Goal: Navigation & Orientation: Find specific page/section

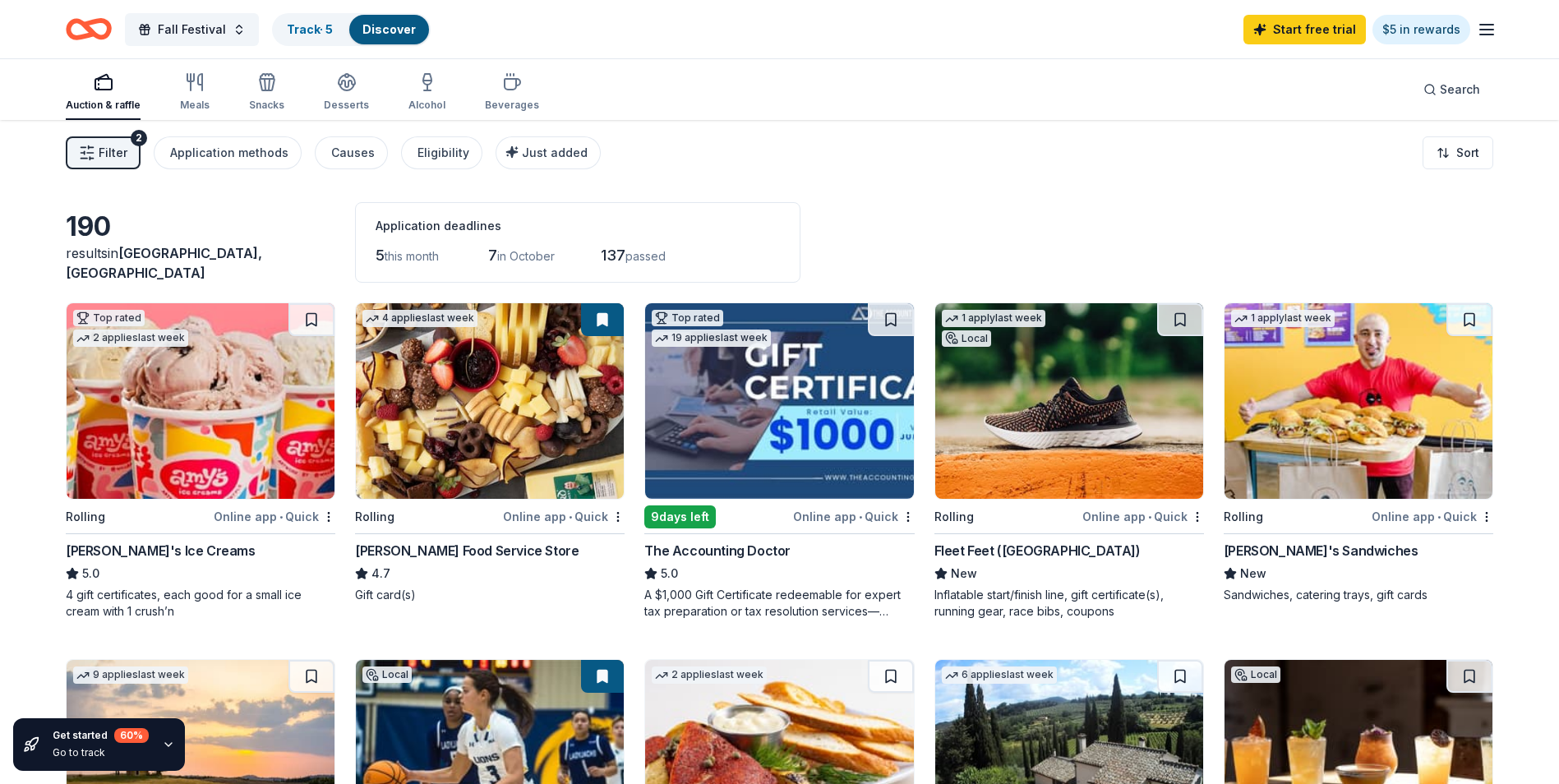
click at [1496, 36] on icon "button" at bounding box center [1487, 29] width 20 height 20
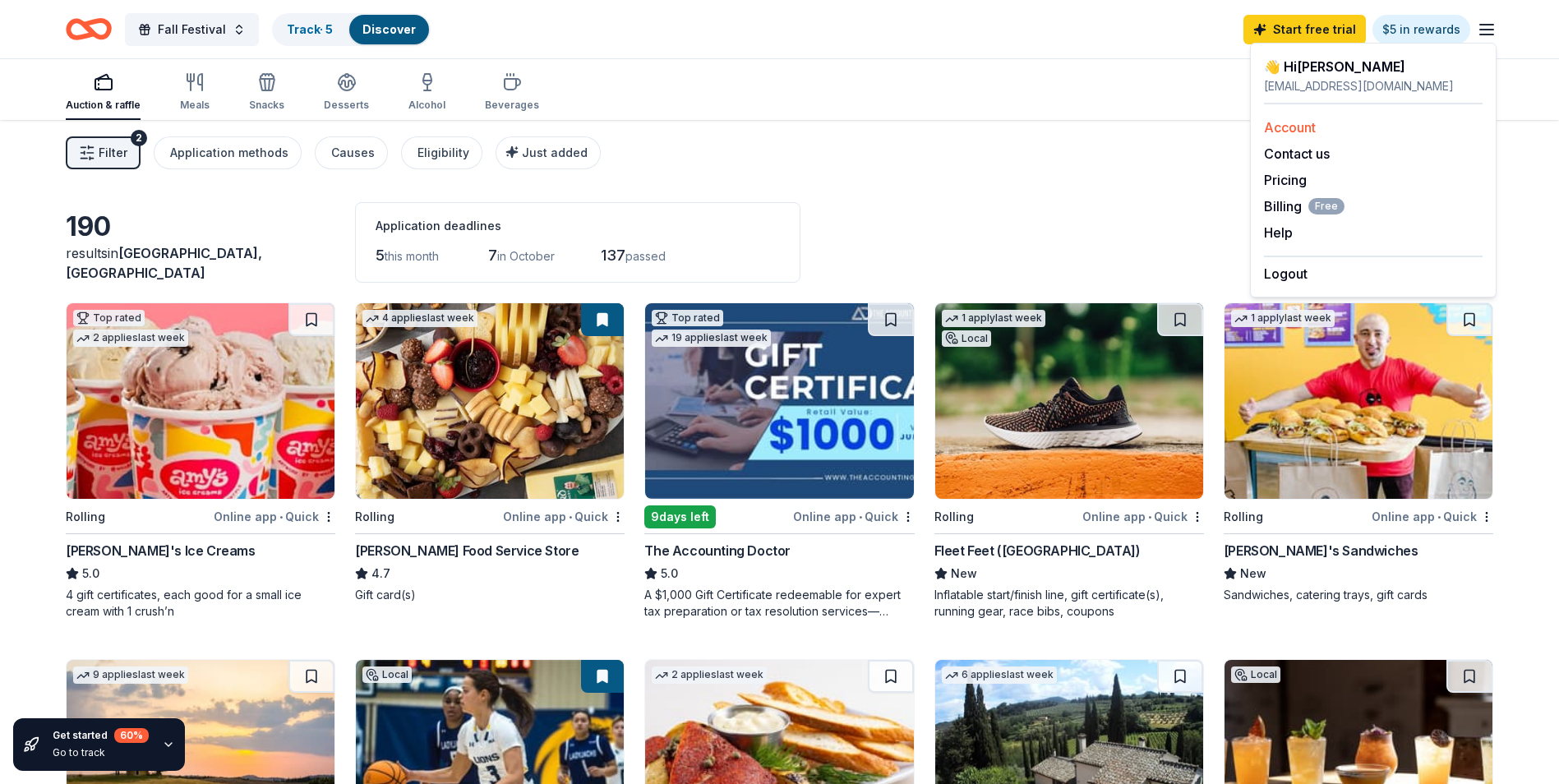
click at [1296, 132] on link "Account" at bounding box center [1289, 128] width 52 height 17
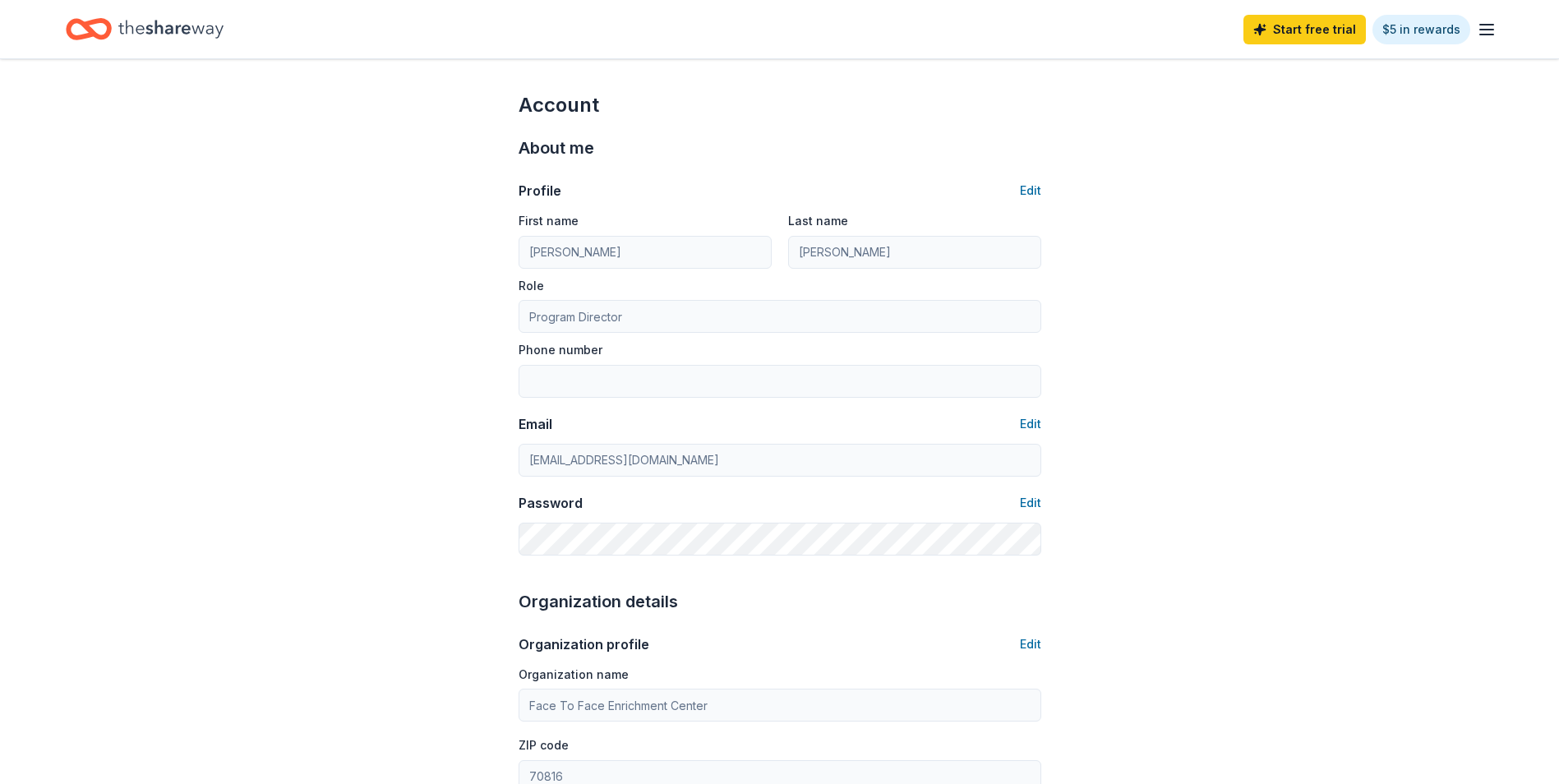
click at [1485, 30] on icon "button" at bounding box center [1487, 29] width 20 height 20
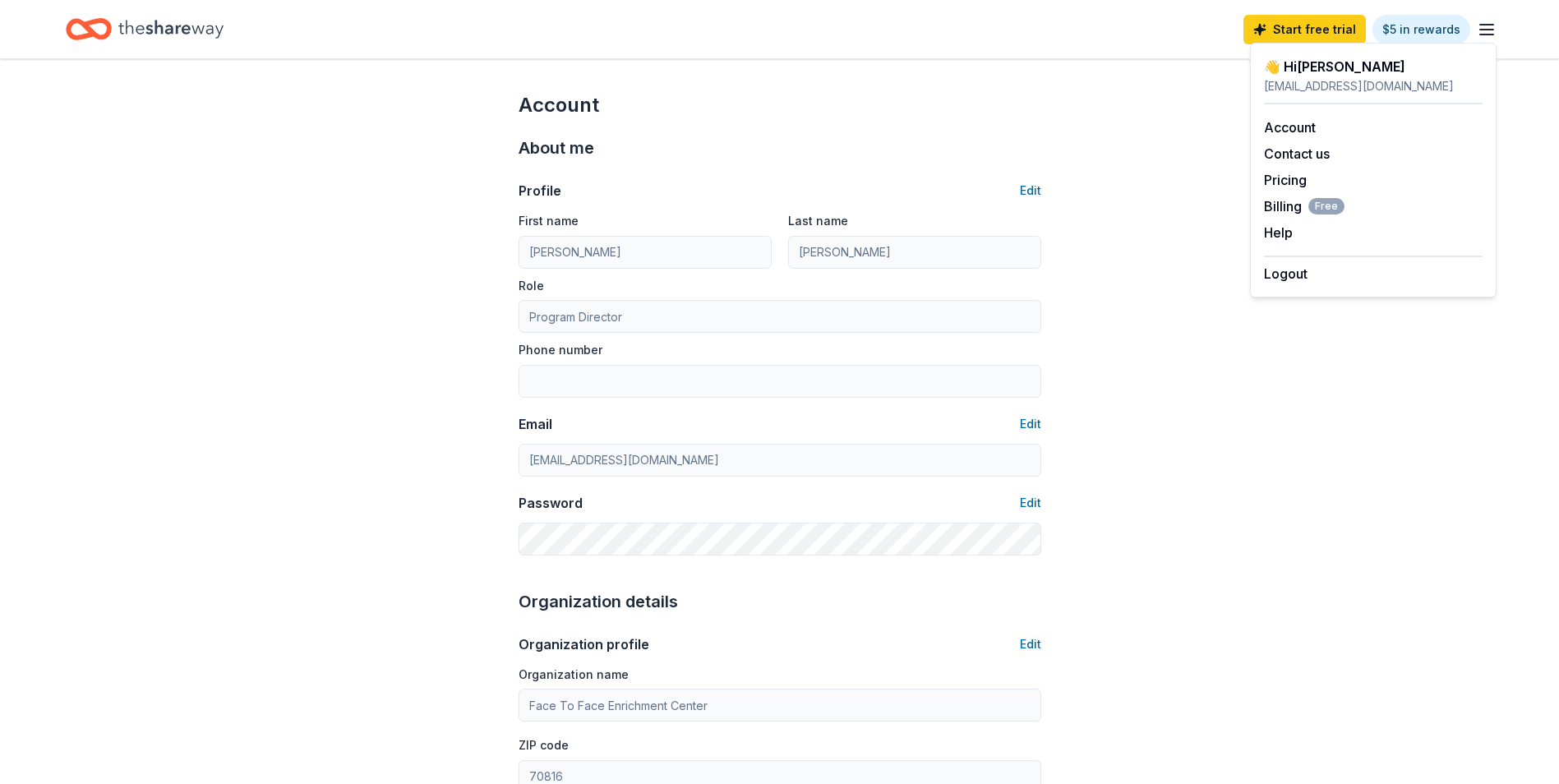
click at [122, 32] on icon "Home" at bounding box center [171, 29] width 105 height 34
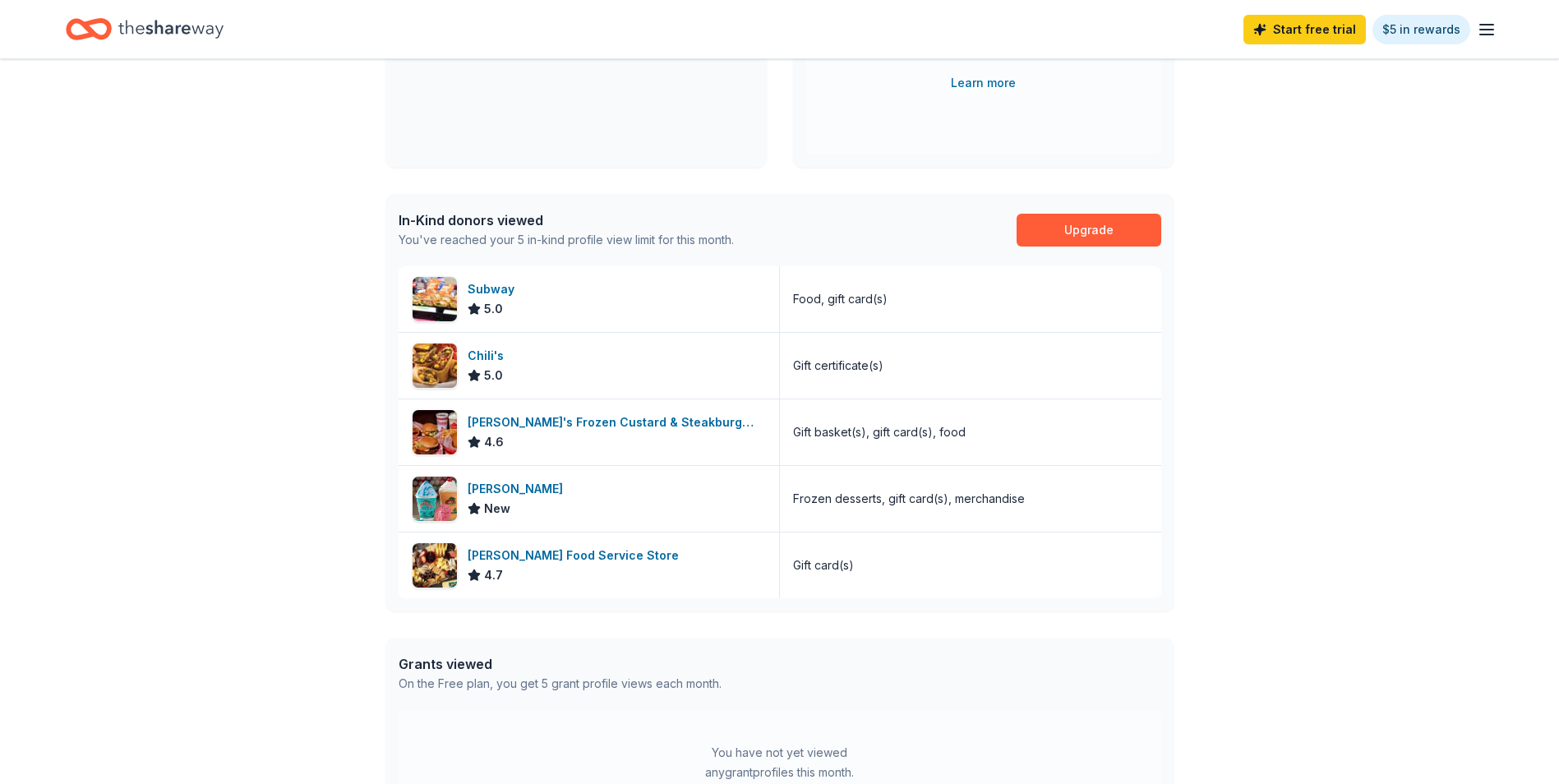
scroll to position [329, 0]
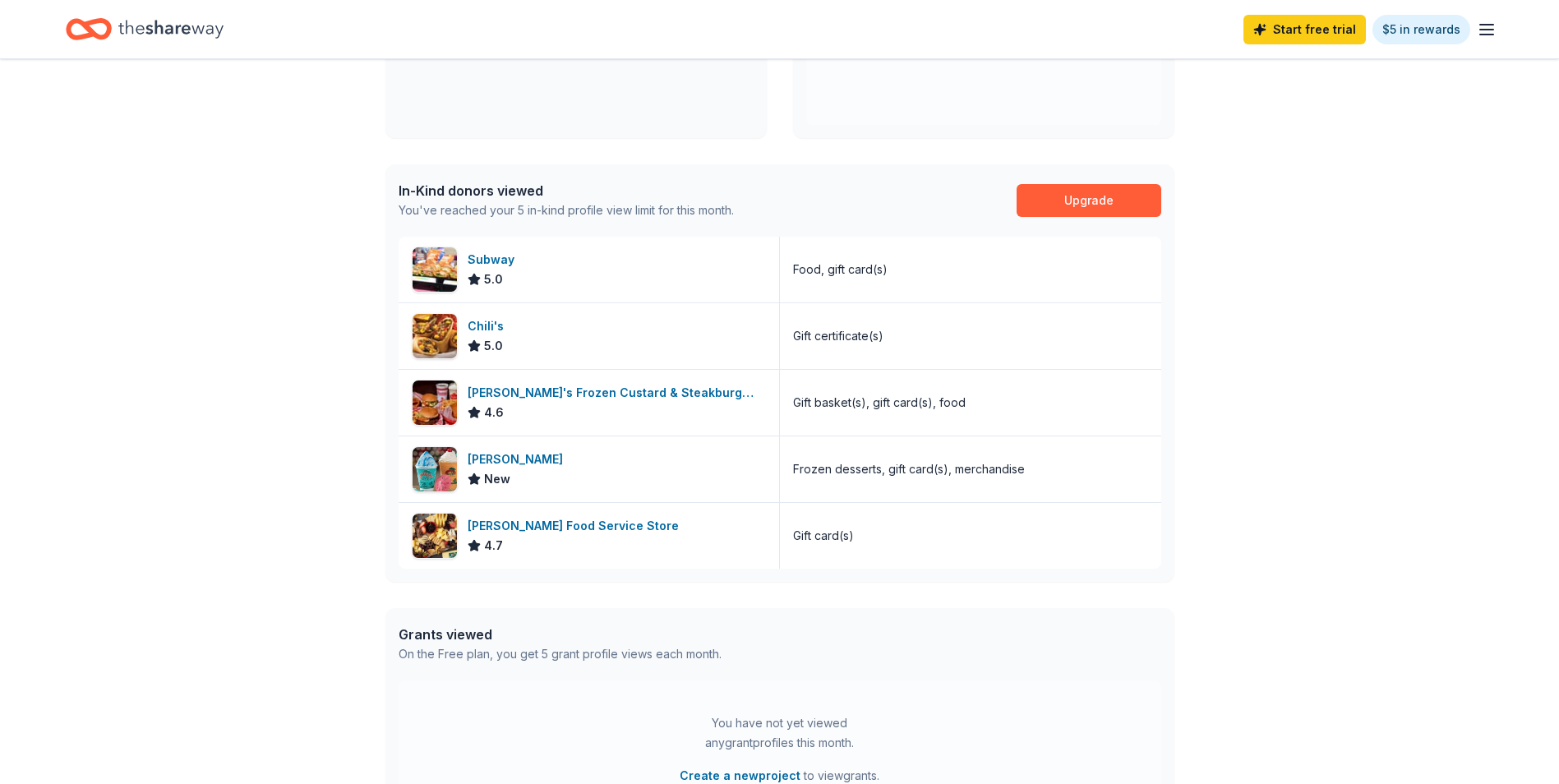
click at [181, 146] on div "👋 Hi [PERSON_NAME] In-Kind Create new event Fall Festival [DATE] • Humble, [GEO…" at bounding box center [780, 307] width 1559 height 1154
